Goal: Transaction & Acquisition: Purchase product/service

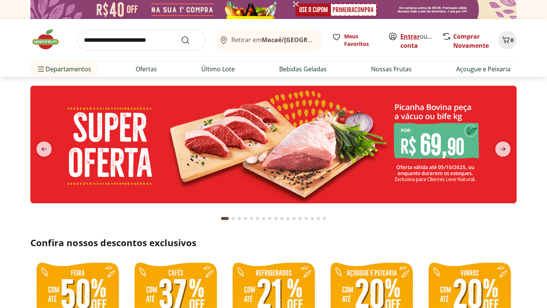
click at [411, 38] on link "Entrar" at bounding box center [409, 36] width 19 height 8
click at [470, 38] on link "Comprar Novamente" at bounding box center [471, 40] width 36 height 17
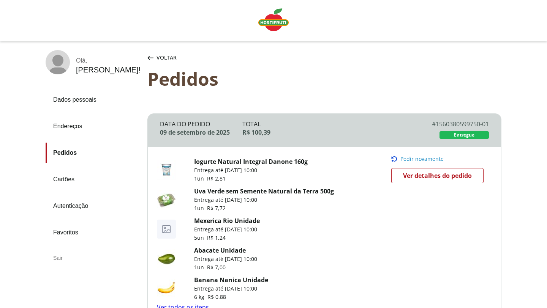
click at [167, 56] on span "Voltar" at bounding box center [166, 58] width 20 height 8
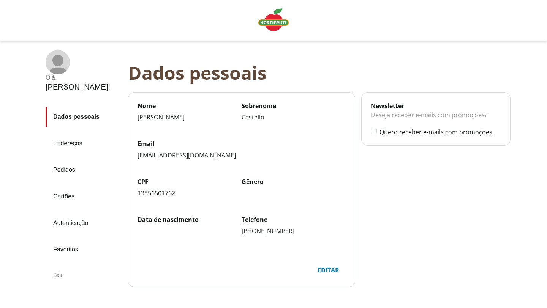
click at [63, 66] on rect at bounding box center [58, 65] width 19 height 21
click at [270, 19] on img "Linha de sessão" at bounding box center [273, 19] width 30 height 23
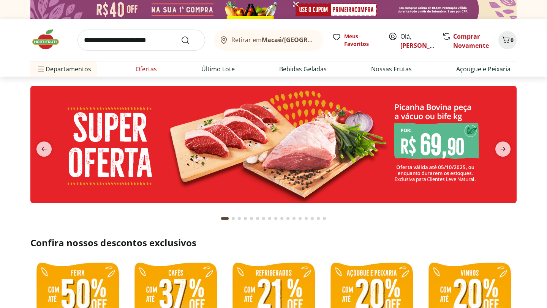
click at [140, 72] on link "Ofertas" at bounding box center [146, 69] width 21 height 9
select select "**********"
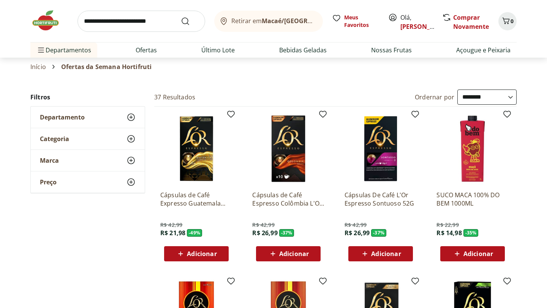
scroll to position [22, 0]
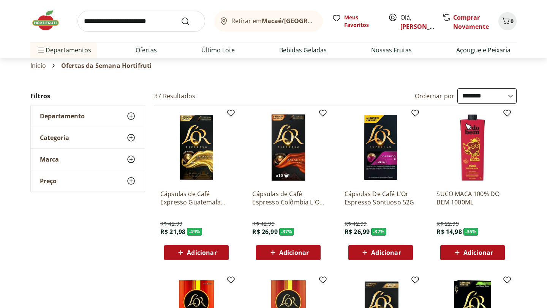
click at [129, 116] on use at bounding box center [130, 116] width 9 height 9
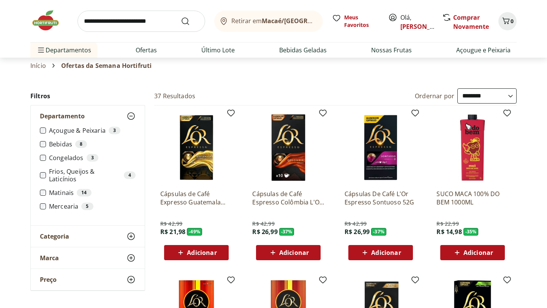
click at [129, 116] on use at bounding box center [130, 116] width 9 height 9
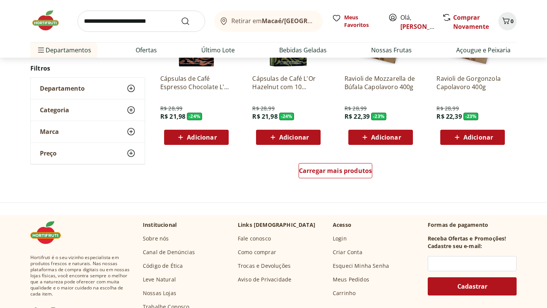
scroll to position [508, 0]
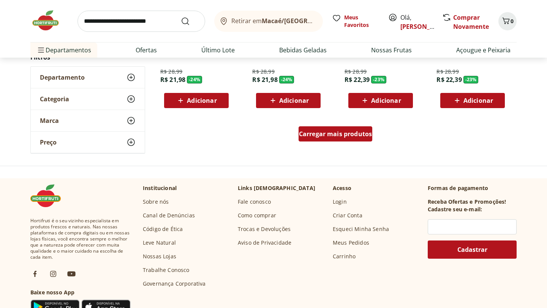
click at [319, 135] on span "Carregar mais produtos" at bounding box center [335, 134] width 73 height 6
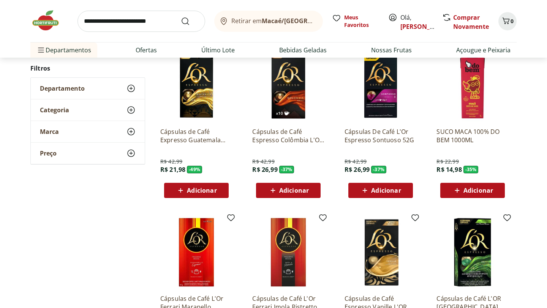
scroll to position [0, 0]
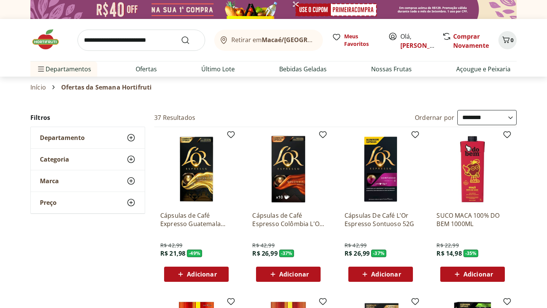
click at [130, 157] on icon at bounding box center [130, 159] width 9 height 9
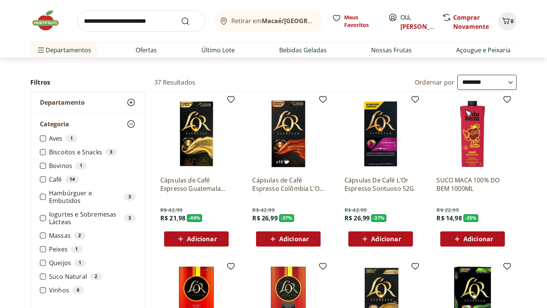
scroll to position [36, 0]
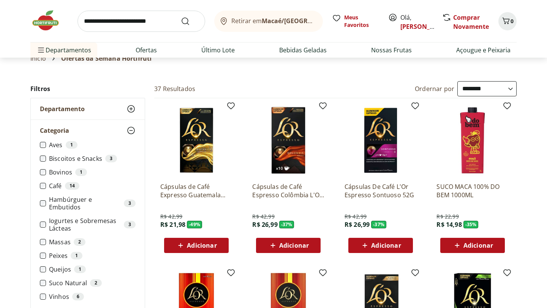
scroll to position [22, 0]
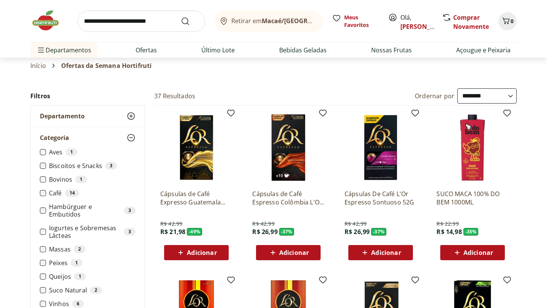
click at [133, 137] on icon at bounding box center [130, 137] width 9 height 9
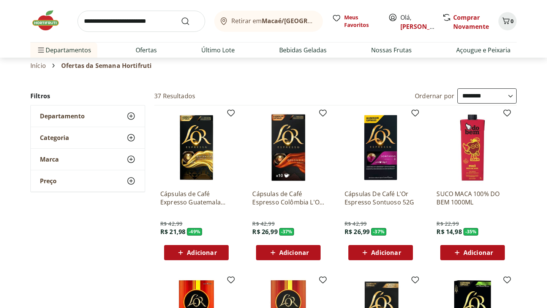
click at [131, 183] on icon at bounding box center [130, 181] width 9 height 9
click at [131, 181] on icon at bounding box center [130, 181] width 9 height 9
click at [129, 118] on icon at bounding box center [130, 116] width 9 height 9
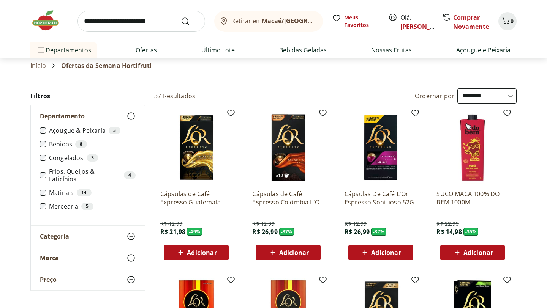
click at [129, 112] on icon at bounding box center [130, 116] width 9 height 9
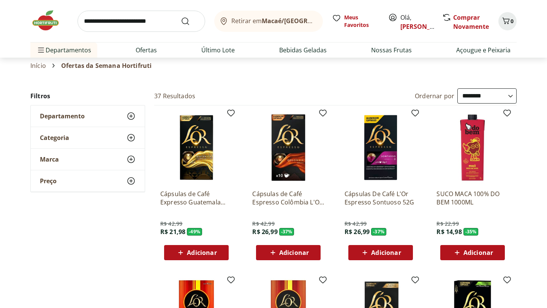
scroll to position [0, 0]
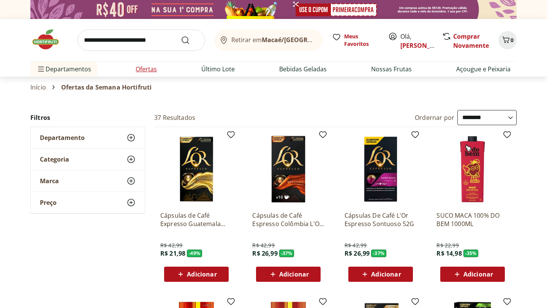
click at [154, 68] on link "Ofertas" at bounding box center [146, 69] width 21 height 9
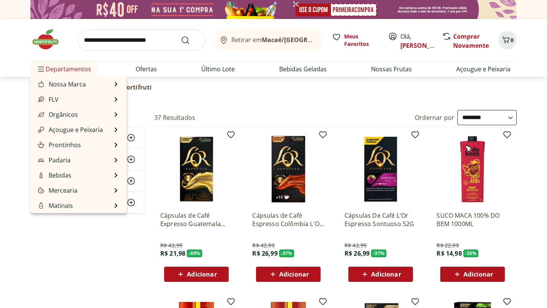
click at [53, 71] on span "Departamentos" at bounding box center [63, 69] width 55 height 18
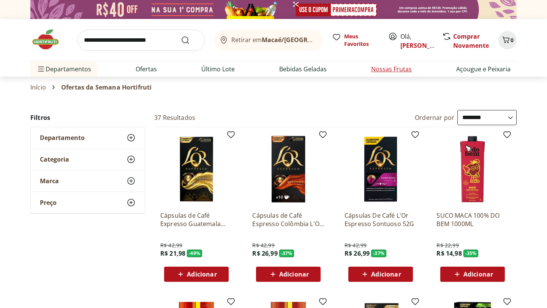
click at [395, 68] on link "Nossas Frutas" at bounding box center [391, 69] width 41 height 9
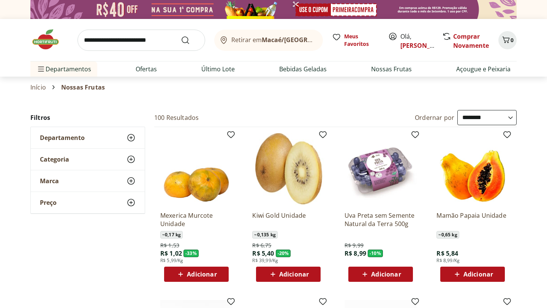
click at [488, 119] on select "**********" at bounding box center [486, 117] width 59 height 15
click at [470, 115] on select "**********" at bounding box center [486, 117] width 59 height 15
select select "*********"
click at [457, 110] on select "**********" at bounding box center [486, 117] width 59 height 15
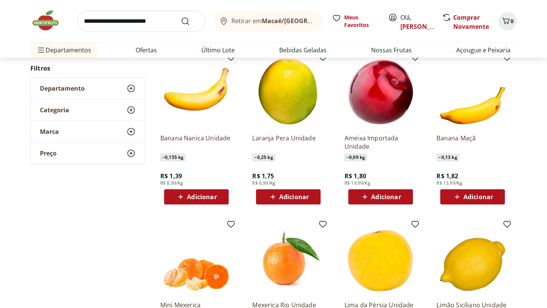
scroll to position [244, 0]
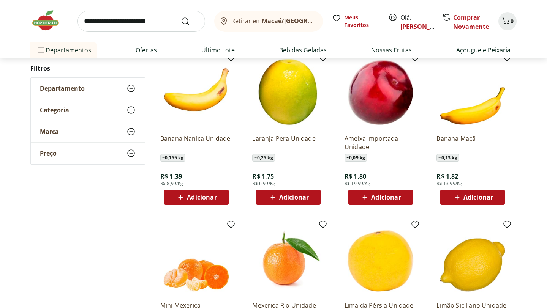
click at [199, 192] on div "Adicionar" at bounding box center [196, 198] width 52 height 14
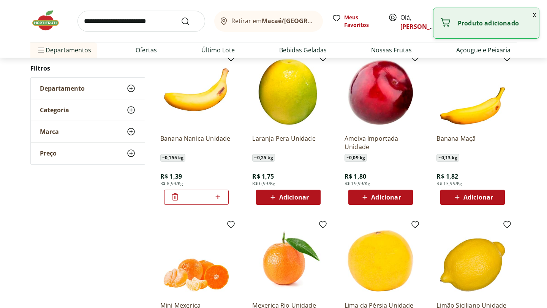
click at [219, 197] on icon at bounding box center [217, 197] width 5 height 5
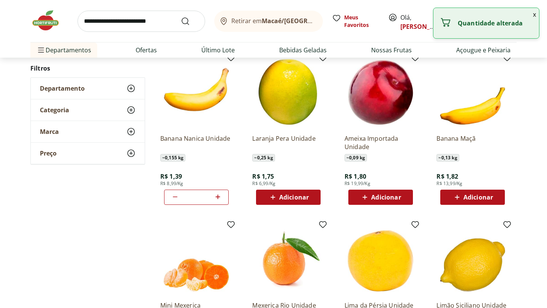
click at [219, 197] on icon at bounding box center [217, 197] width 5 height 5
type input "**"
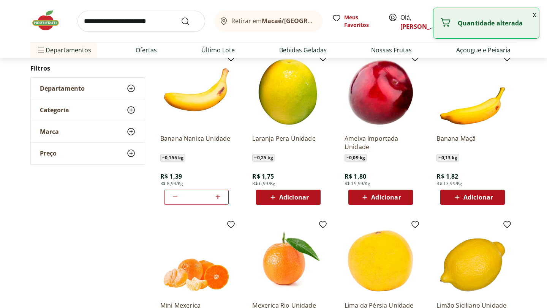
click at [109, 249] on div "**********" at bounding box center [273, 142] width 486 height 552
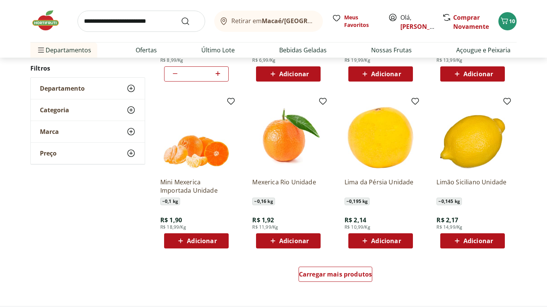
scroll to position [368, 0]
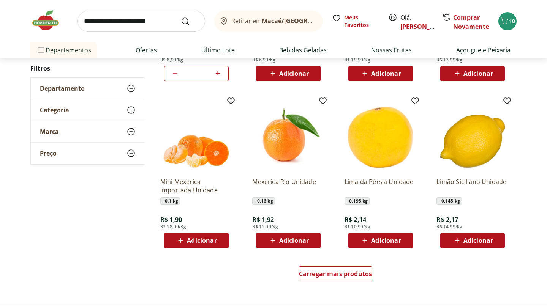
click at [269, 239] on icon at bounding box center [272, 240] width 9 height 9
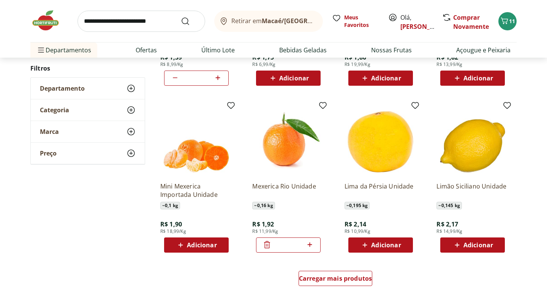
scroll to position [363, 0]
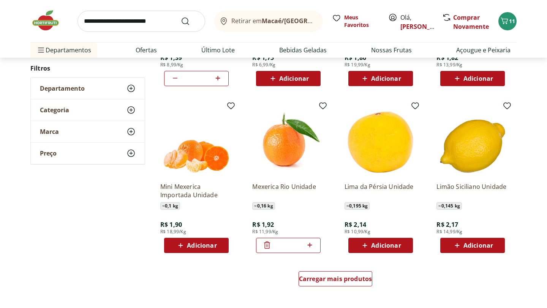
click at [311, 250] on span at bounding box center [309, 246] width 9 height 10
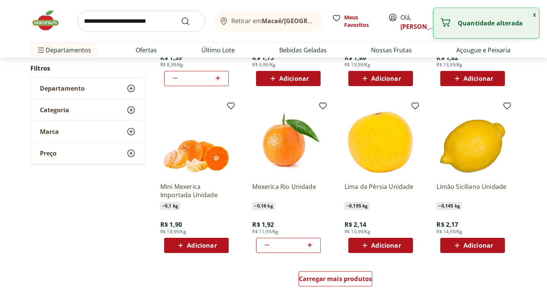
click at [311, 250] on span at bounding box center [309, 246] width 9 height 10
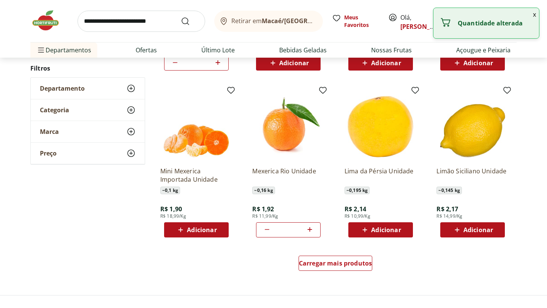
scroll to position [388, 0]
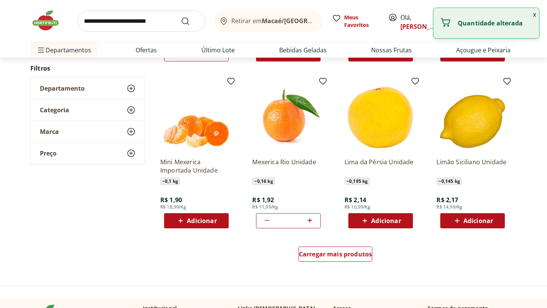
click at [309, 221] on icon at bounding box center [309, 220] width 5 height 5
type input "*"
click at [322, 255] on span "Carregar mais produtos" at bounding box center [335, 254] width 73 height 6
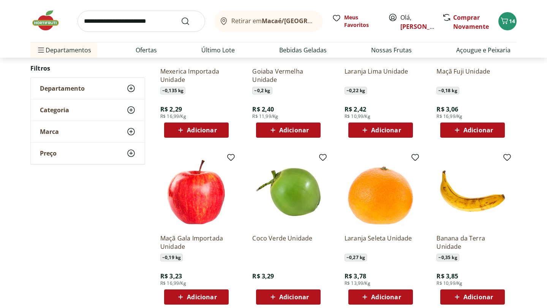
scroll to position [640, 0]
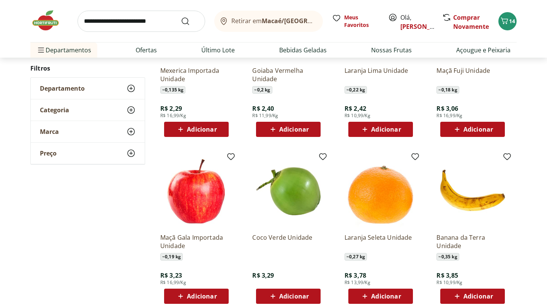
click at [464, 130] on span "Adicionar" at bounding box center [478, 129] width 30 height 6
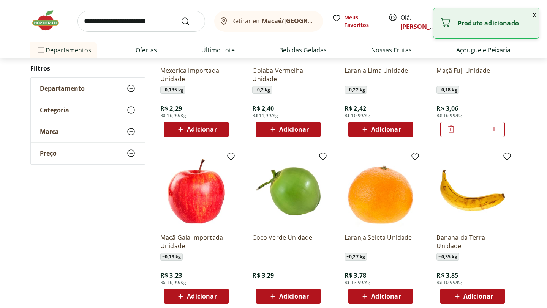
click at [499, 128] on div "*" at bounding box center [472, 129] width 65 height 15
click at [495, 128] on icon at bounding box center [493, 129] width 9 height 9
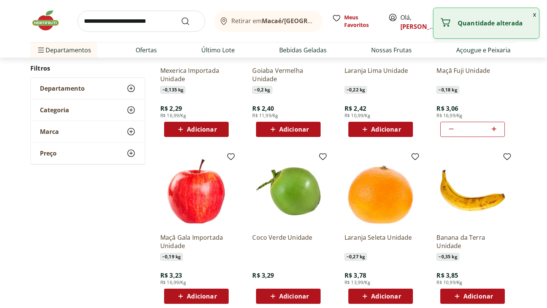
click at [495, 128] on icon at bounding box center [493, 129] width 9 height 9
type input "*"
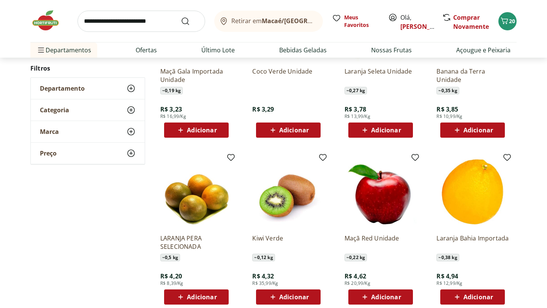
scroll to position [808, 0]
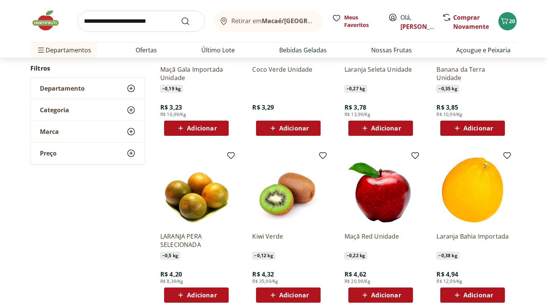
click at [462, 127] on span "Adicionar" at bounding box center [472, 128] width 41 height 9
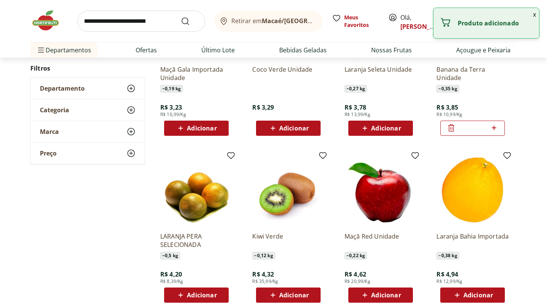
click at [497, 128] on icon at bounding box center [493, 127] width 9 height 9
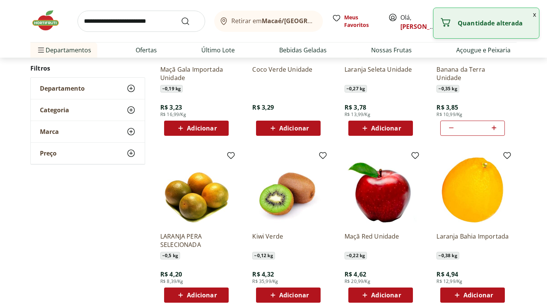
click at [491, 131] on icon at bounding box center [493, 127] width 9 height 9
type input "*"
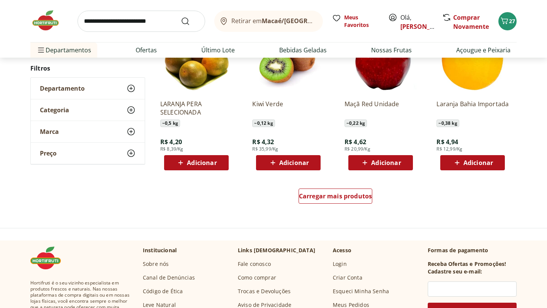
scroll to position [948, 0]
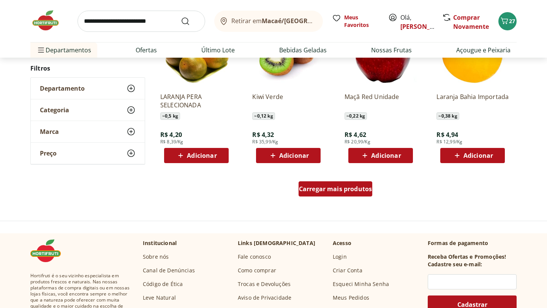
click at [343, 190] on span "Carregar mais produtos" at bounding box center [335, 189] width 73 height 6
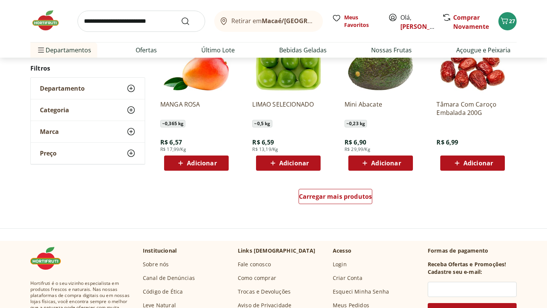
scroll to position [1441, 0]
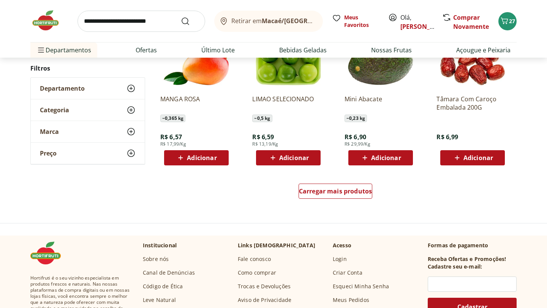
click at [121, 25] on input "search" at bounding box center [141, 21] width 128 height 21
type input "*******"
click at [181, 17] on button "Submit Search" at bounding box center [190, 21] width 18 height 9
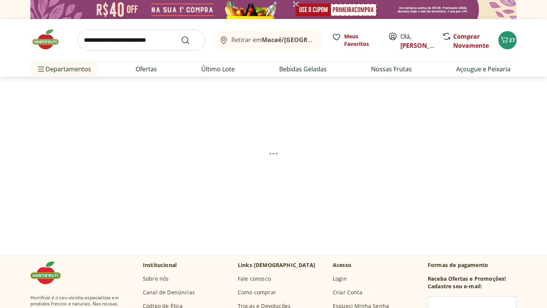
select select "**********"
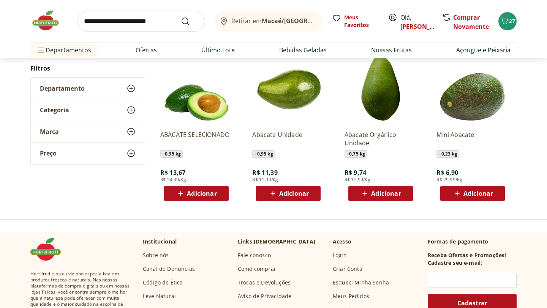
scroll to position [108, 0]
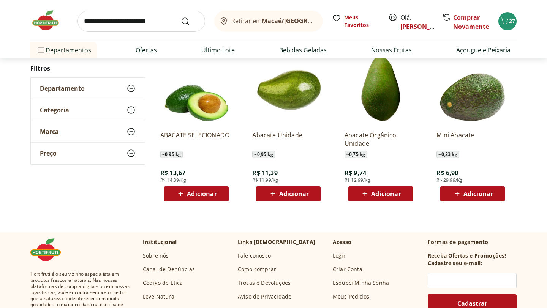
click at [280, 192] on span "Adicionar" at bounding box center [294, 194] width 30 height 6
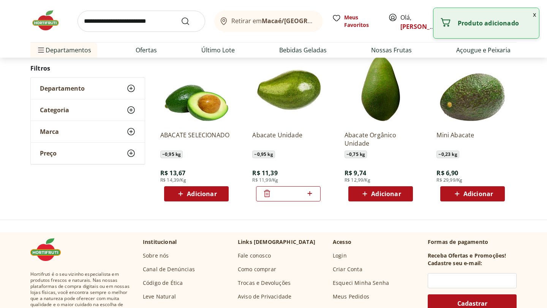
click at [160, 23] on input "search" at bounding box center [141, 21] width 128 height 21
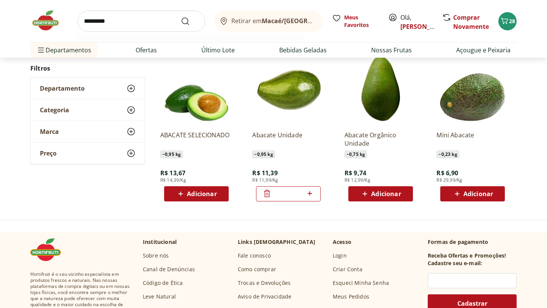
type input "*********"
click at [181, 17] on button "Submit Search" at bounding box center [190, 21] width 18 height 9
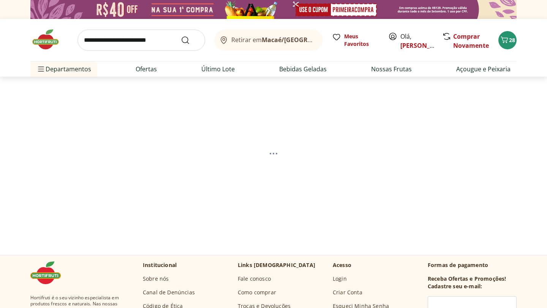
select select "**********"
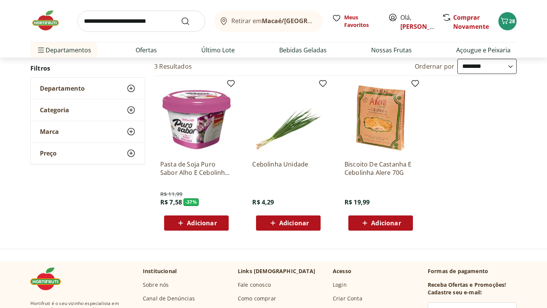
scroll to position [77, 0]
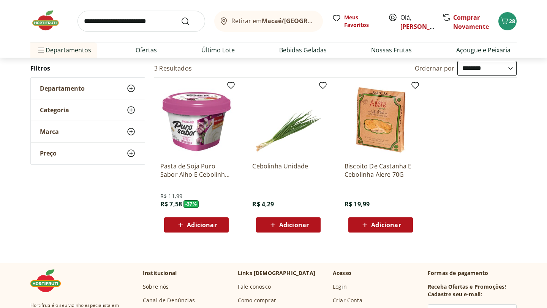
click at [268, 224] on icon at bounding box center [272, 225] width 9 height 9
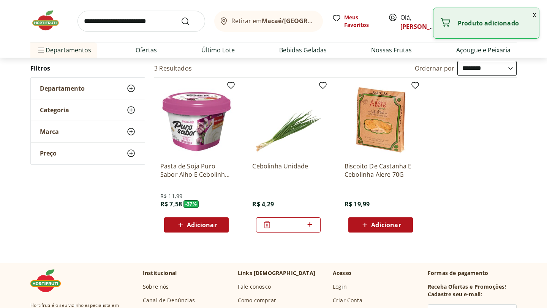
click at [161, 23] on input "search" at bounding box center [141, 21] width 128 height 21
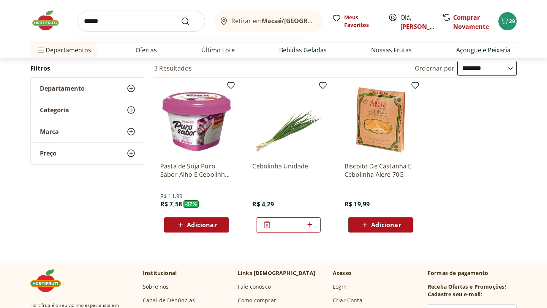
type input "******"
click at [181, 17] on button "Submit Search" at bounding box center [190, 21] width 18 height 9
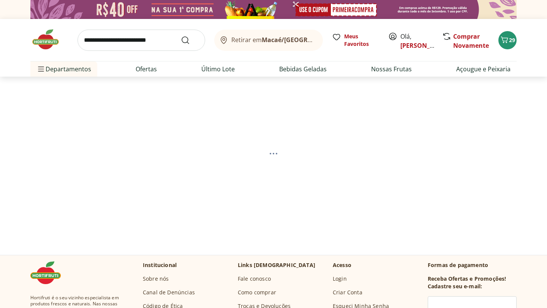
select select "**********"
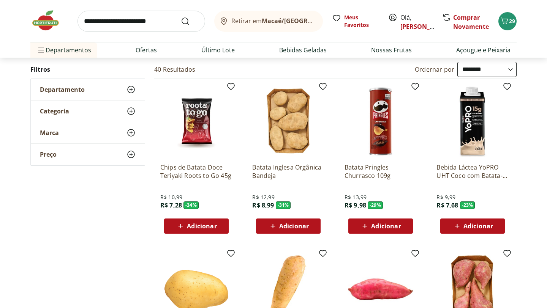
scroll to position [73, 0]
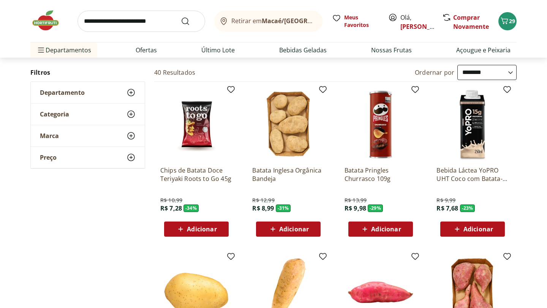
click at [463, 71] on select "**********" at bounding box center [486, 72] width 59 height 15
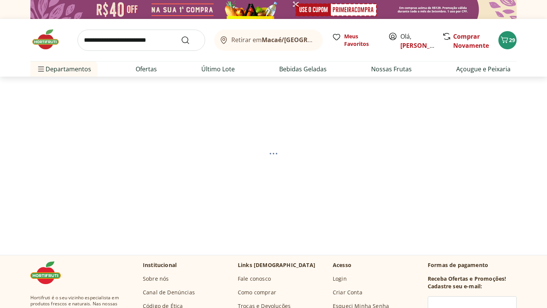
select select "*********"
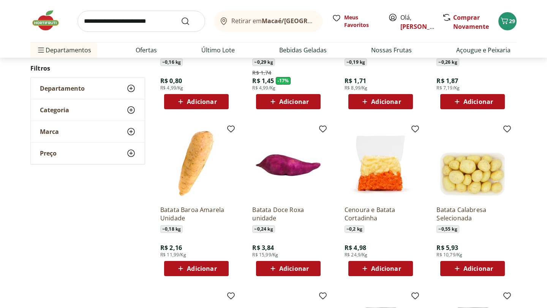
scroll to position [207, 0]
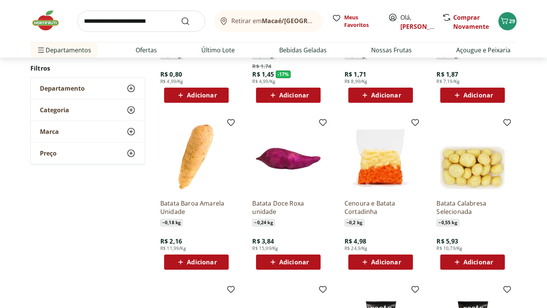
click at [281, 259] on span "Adicionar" at bounding box center [294, 262] width 30 height 6
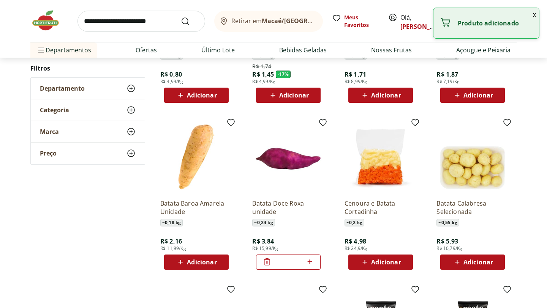
click at [312, 260] on icon at bounding box center [309, 261] width 9 height 9
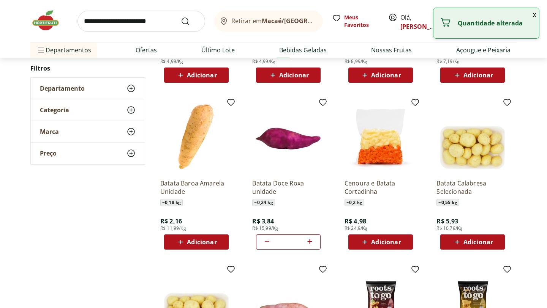
scroll to position [231, 0]
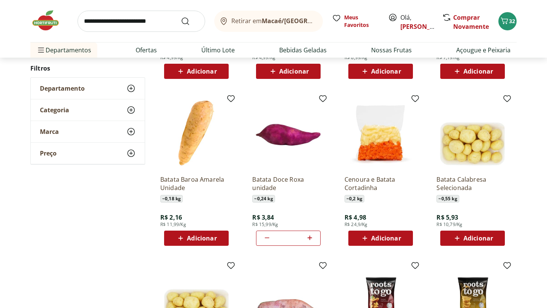
click at [268, 238] on icon at bounding box center [266, 237] width 9 height 9
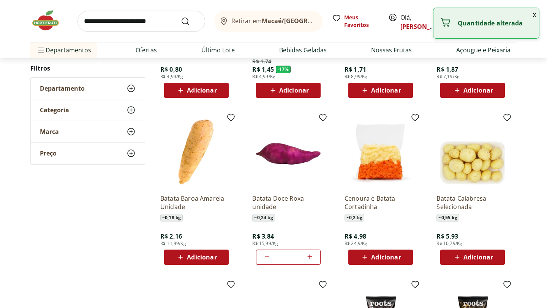
scroll to position [238, 0]
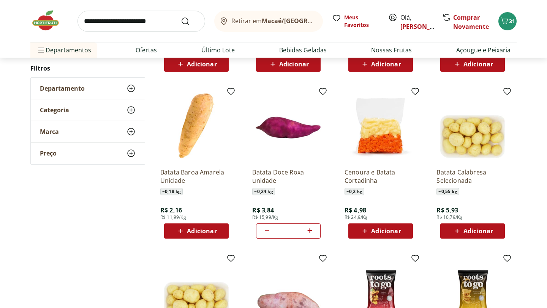
click at [311, 225] on div at bounding box center [309, 231] width 9 height 18
type input "*"
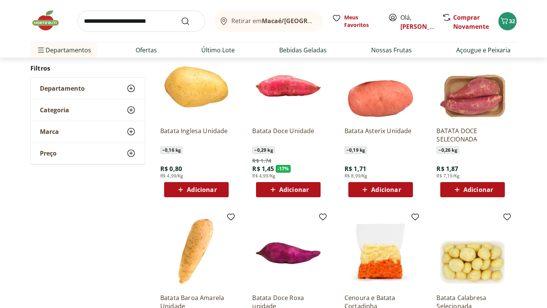
scroll to position [108, 0]
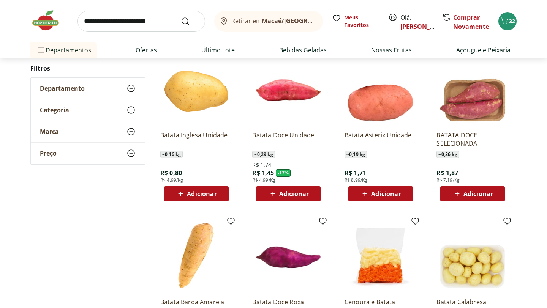
click at [202, 191] on span "Adicionar" at bounding box center [202, 194] width 30 height 6
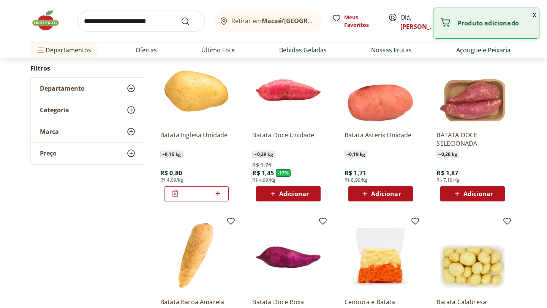
click at [218, 191] on icon at bounding box center [217, 193] width 9 height 9
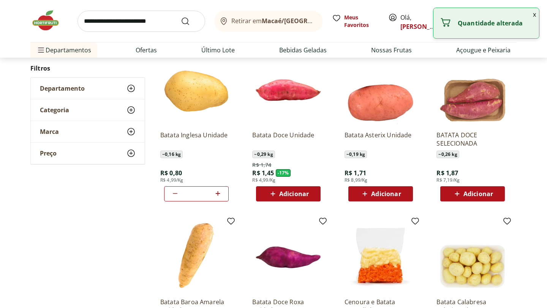
click at [218, 191] on icon at bounding box center [217, 193] width 9 height 9
click at [177, 194] on icon at bounding box center [174, 193] width 9 height 9
type input "*"
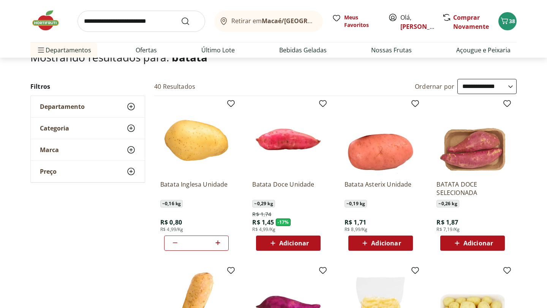
scroll to position [0, 0]
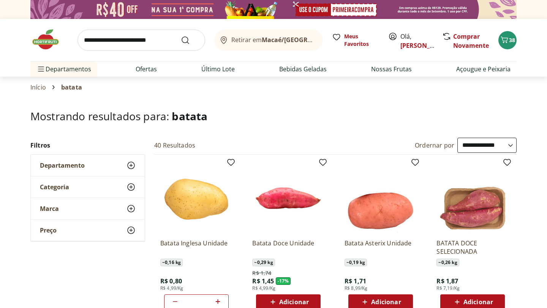
click at [156, 40] on input "search" at bounding box center [141, 40] width 128 height 21
type input "*********"
click at [181, 36] on button "Submit Search" at bounding box center [190, 40] width 18 height 9
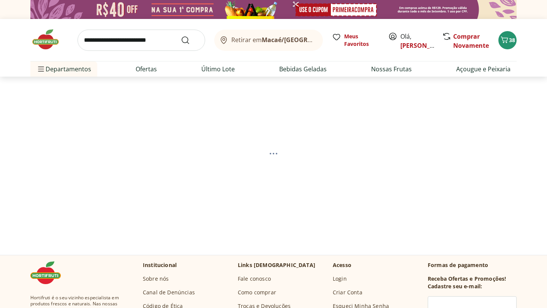
select select "**********"
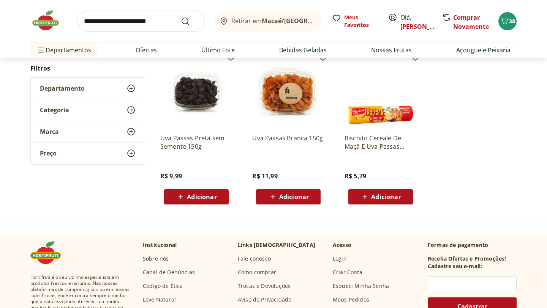
scroll to position [105, 0]
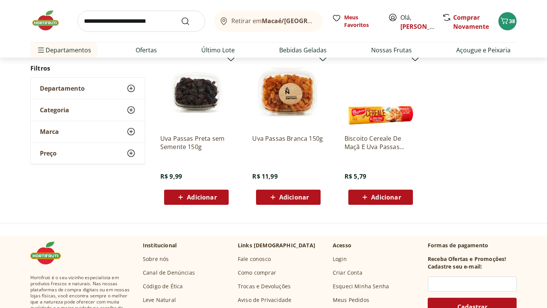
click at [181, 195] on icon at bounding box center [180, 197] width 5 height 5
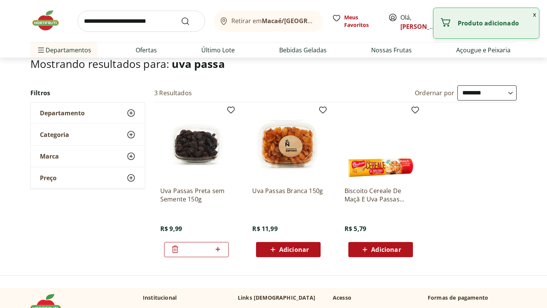
scroll to position [0, 0]
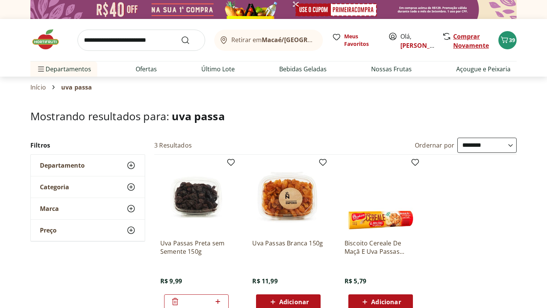
click at [462, 36] on link "Comprar Novamente" at bounding box center [471, 40] width 36 height 17
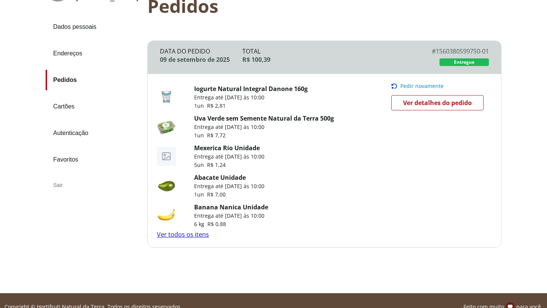
scroll to position [85, 0]
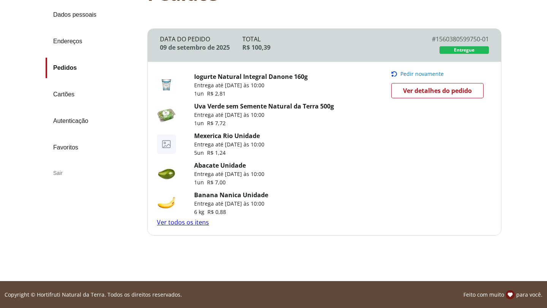
click at [186, 222] on link "Ver todos os itens" at bounding box center [183, 222] width 52 height 8
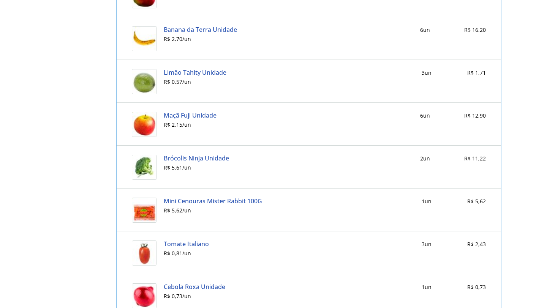
scroll to position [608, 0]
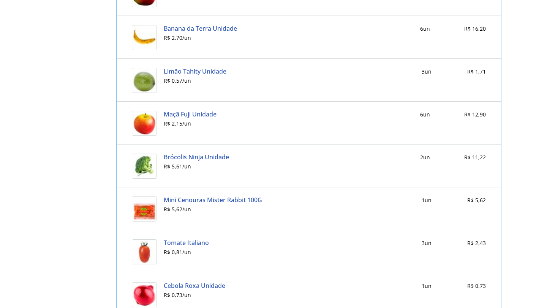
click at [207, 157] on link "Brócolis Ninja Unidade" at bounding box center [196, 157] width 65 height 7
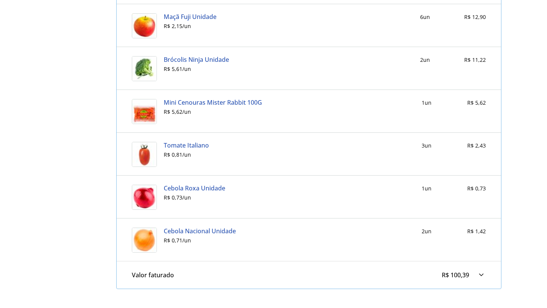
scroll to position [710, 0]
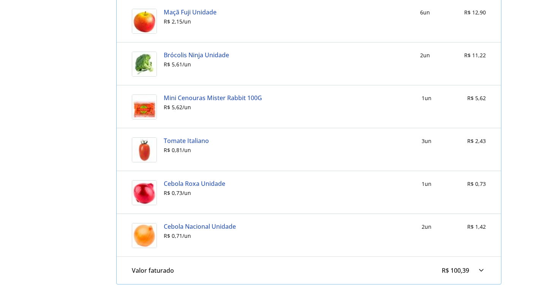
click at [197, 186] on link "Cebola Roxa Unidade" at bounding box center [194, 183] width 61 height 7
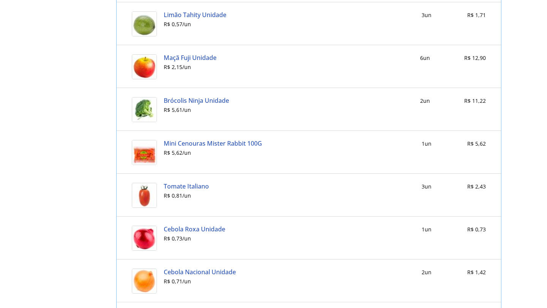
scroll to position [667, 0]
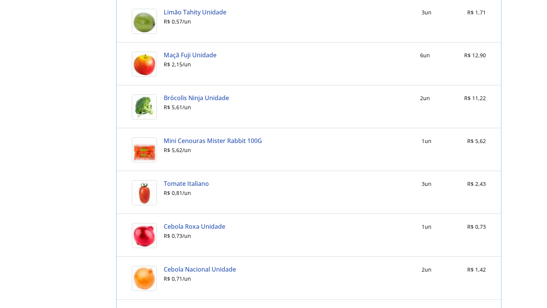
click at [187, 184] on link "Tomate Italiano" at bounding box center [186, 183] width 45 height 7
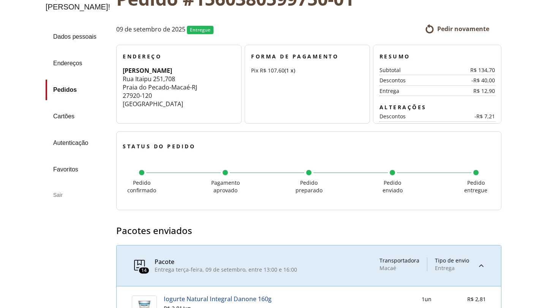
scroll to position [87, 0]
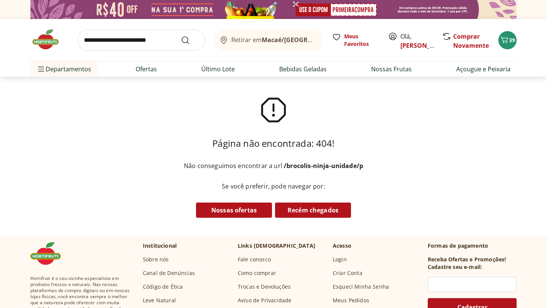
click at [148, 43] on input "search" at bounding box center [141, 40] width 128 height 21
type input "********"
click at [181, 36] on button "Submit Search" at bounding box center [190, 40] width 18 height 9
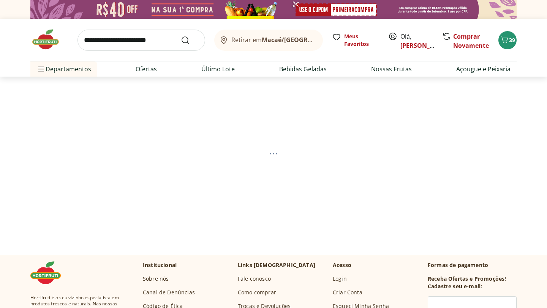
select select "**********"
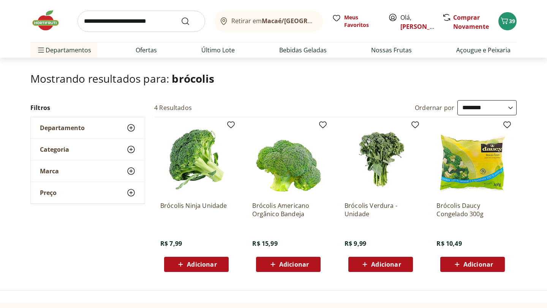
scroll to position [66, 0]
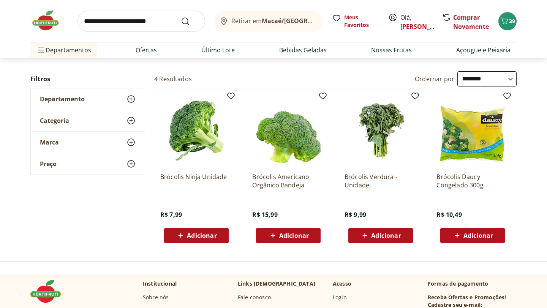
click at [199, 238] on span "Adicionar" at bounding box center [202, 236] width 30 height 6
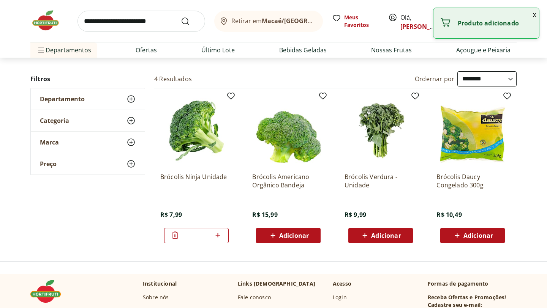
click at [217, 234] on icon at bounding box center [217, 235] width 5 height 5
type input "*"
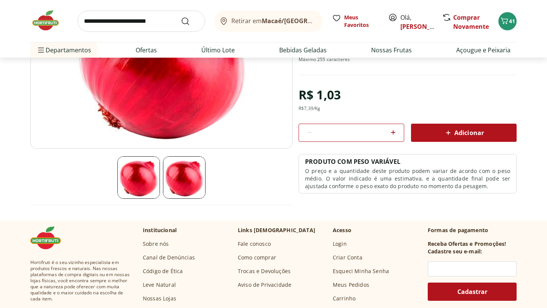
scroll to position [141, 0]
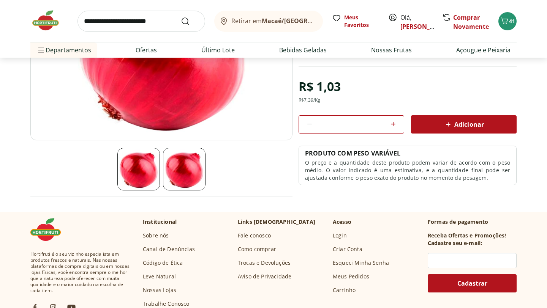
click at [390, 126] on icon at bounding box center [392, 124] width 9 height 9
click at [300, 125] on div "*" at bounding box center [351, 124] width 106 height 18
click at [308, 125] on icon at bounding box center [309, 124] width 9 height 9
type input "*"
click at [417, 129] on div "Adicionar" at bounding box center [463, 125] width 93 height 14
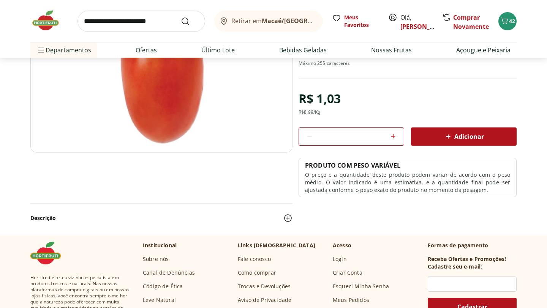
scroll to position [131, 0]
